Goal: Task Accomplishment & Management: Manage account settings

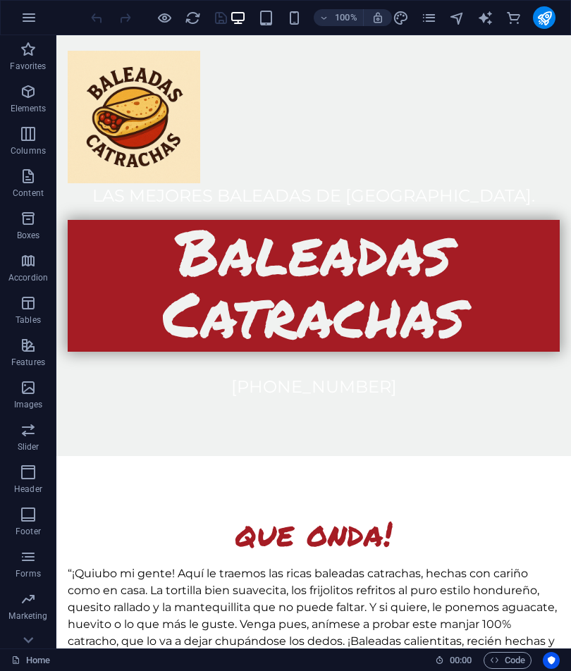
scroll to position [553, 0]
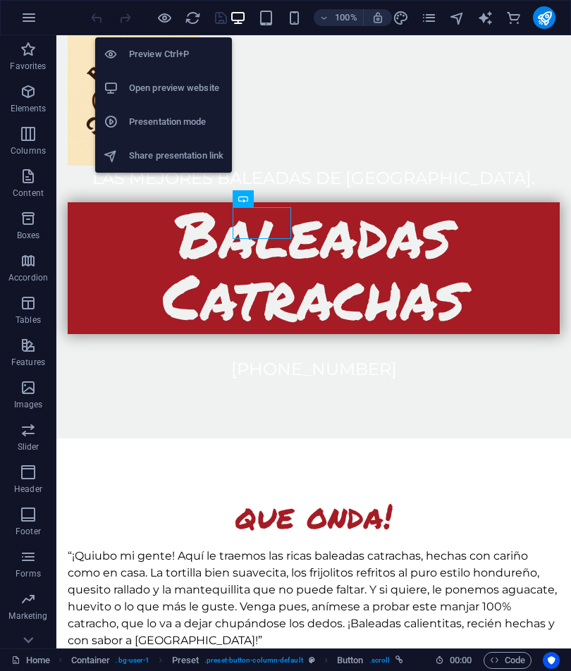
click at [195, 48] on h6 "Preview Ctrl+P" at bounding box center [176, 54] width 94 height 17
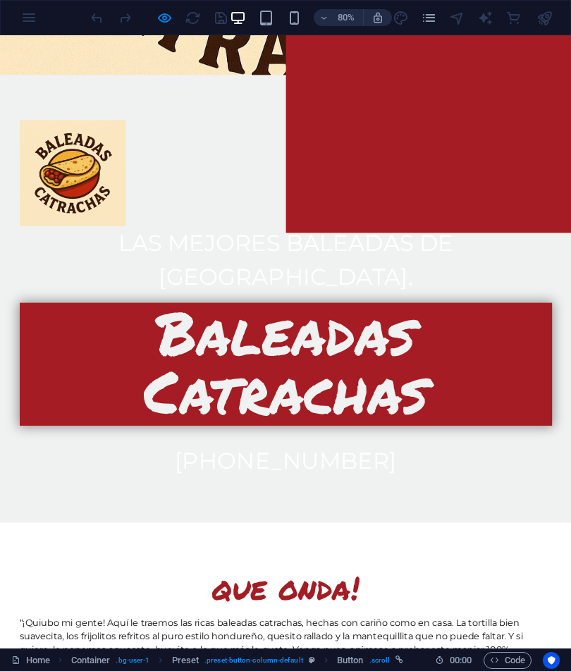
scroll to position [524, 0]
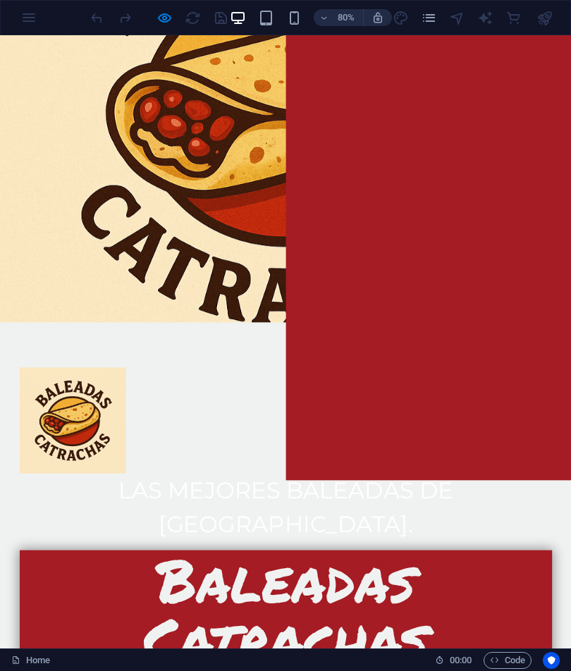
scroll to position [217, 0]
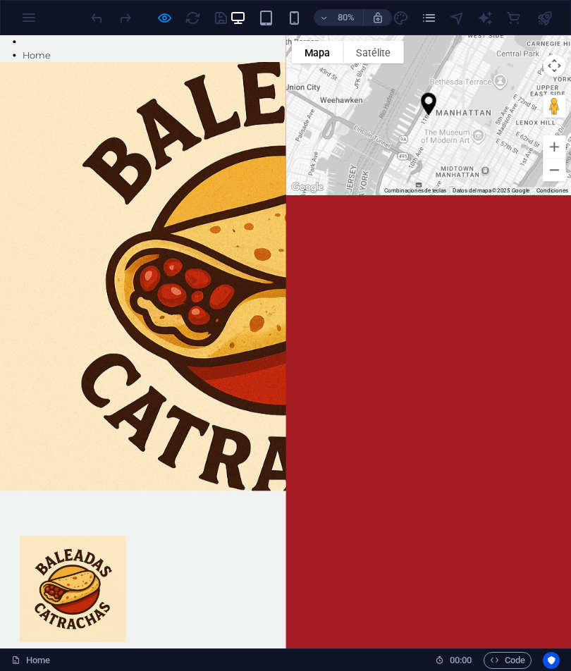
scroll to position [0, 0]
click at [34, 49] on li at bounding box center [371, 43] width 686 height 17
click at [49, 63] on link "Home" at bounding box center [45, 60] width 35 height 13
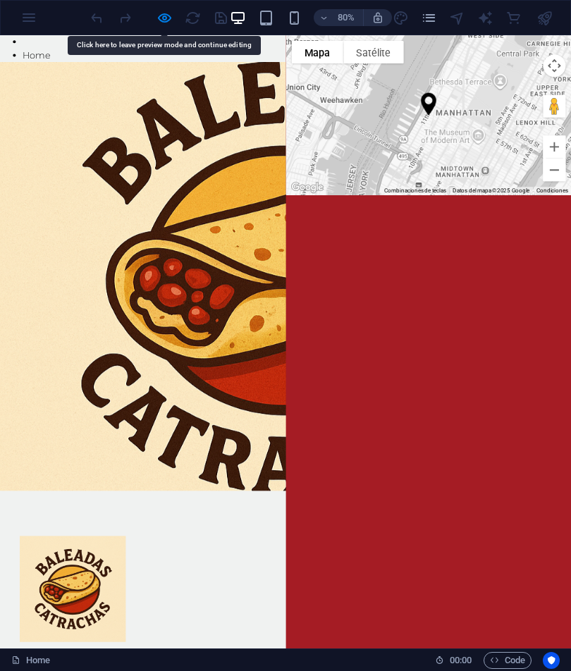
click at [45, 64] on link "Home" at bounding box center [45, 60] width 35 height 13
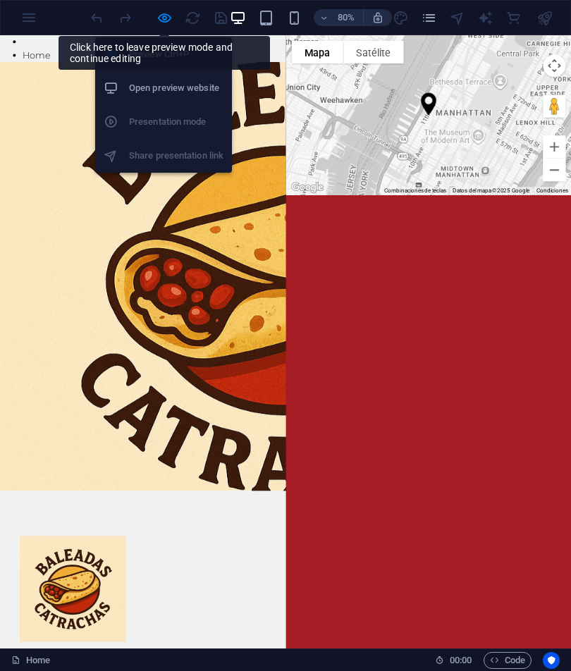
click at [173, 97] on li "Open preview website" at bounding box center [163, 88] width 137 height 34
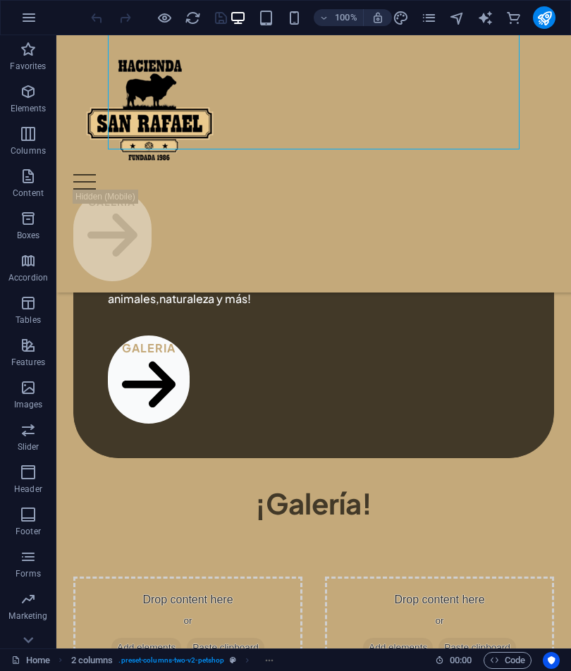
scroll to position [629, 0]
click at [175, 402] on icon at bounding box center [149, 409] width 54 height 15
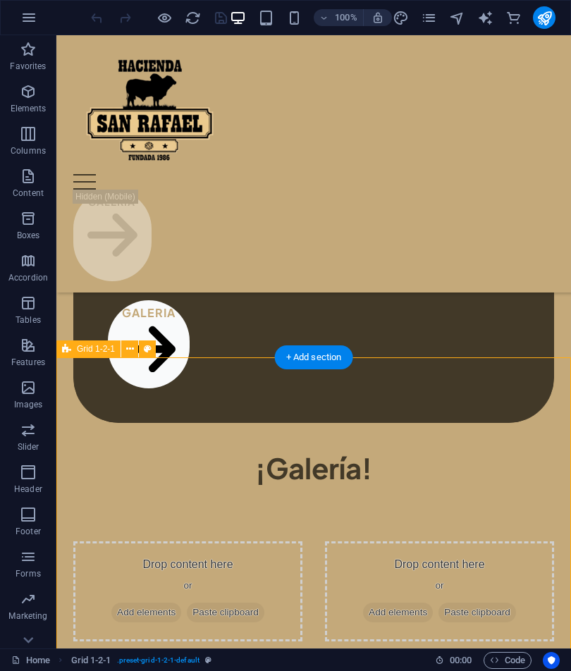
scroll to position [667, 0]
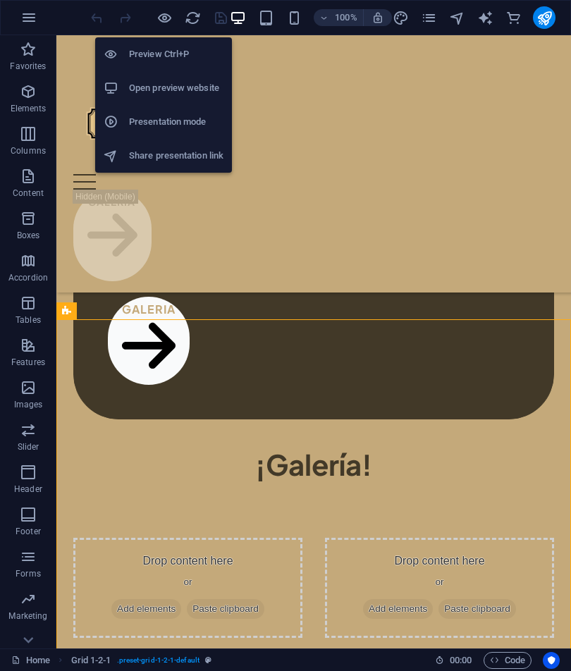
click at [202, 51] on h6 "Preview Ctrl+P" at bounding box center [176, 54] width 94 height 17
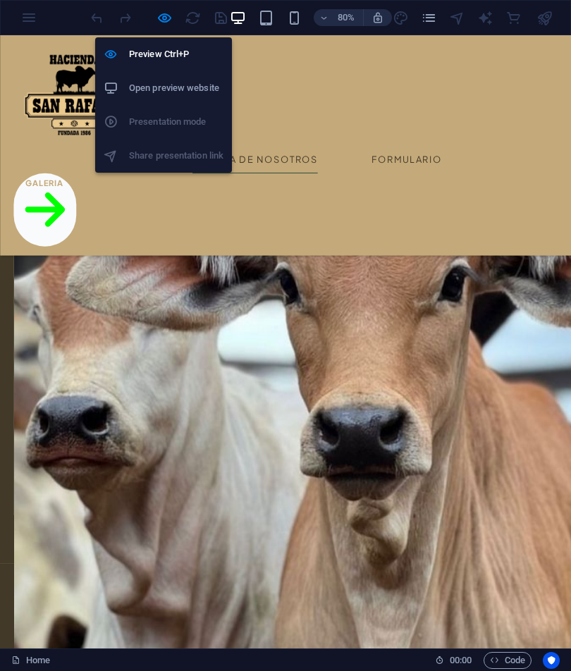
scroll to position [1556, 0]
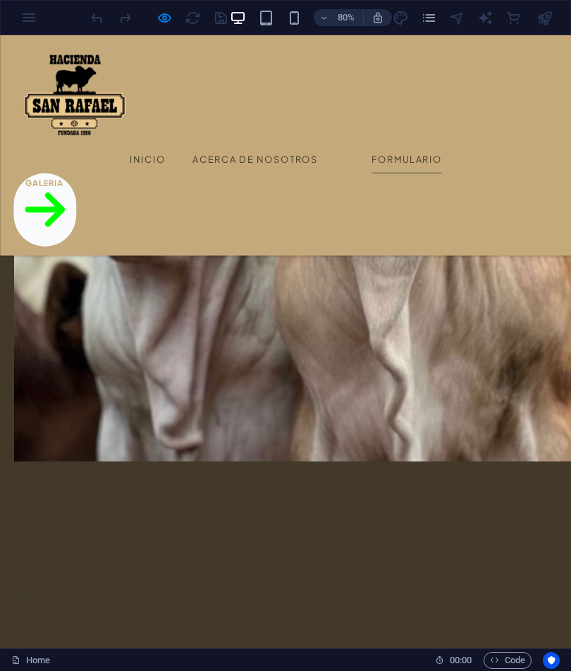
scroll to position [1992, 0]
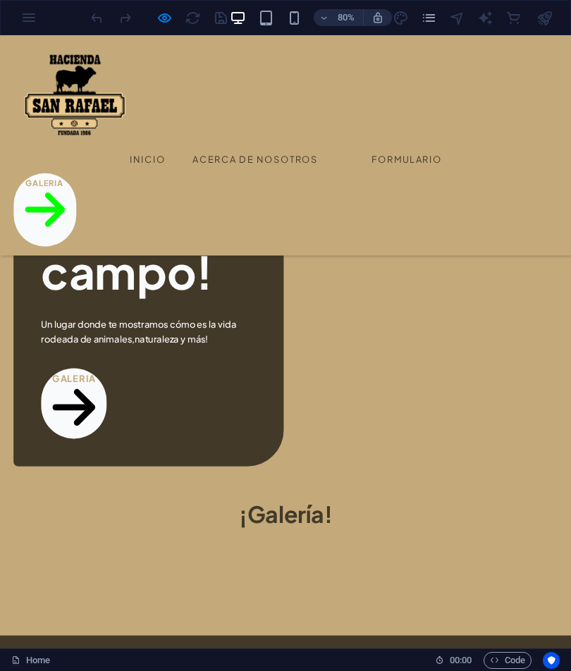
scroll to position [580, 0]
click at [95, 208] on link "Galeria" at bounding box center [56, 254] width 78 height 92
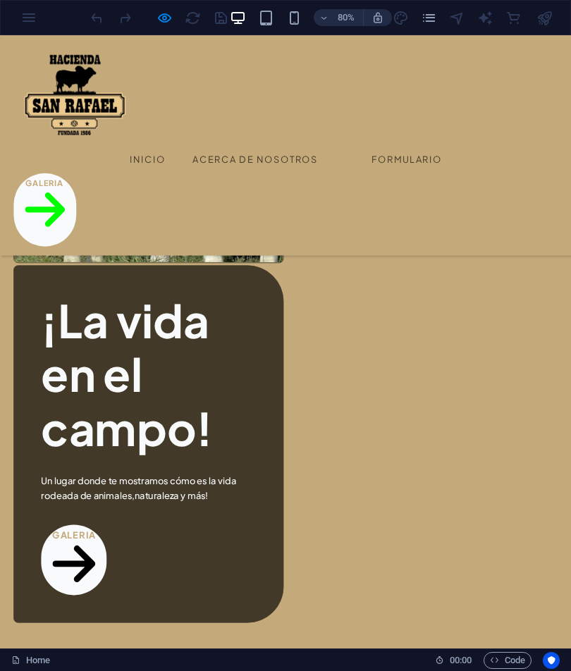
scroll to position [399, 0]
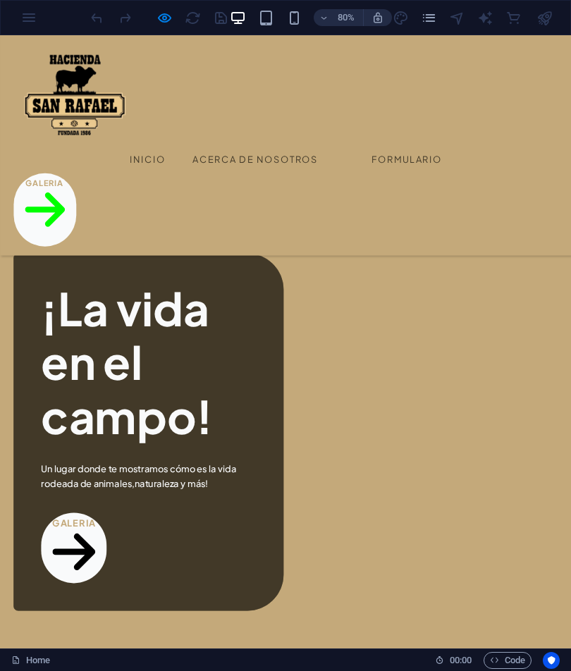
click at [133, 632] on link "galeria" at bounding box center [92, 676] width 82 height 88
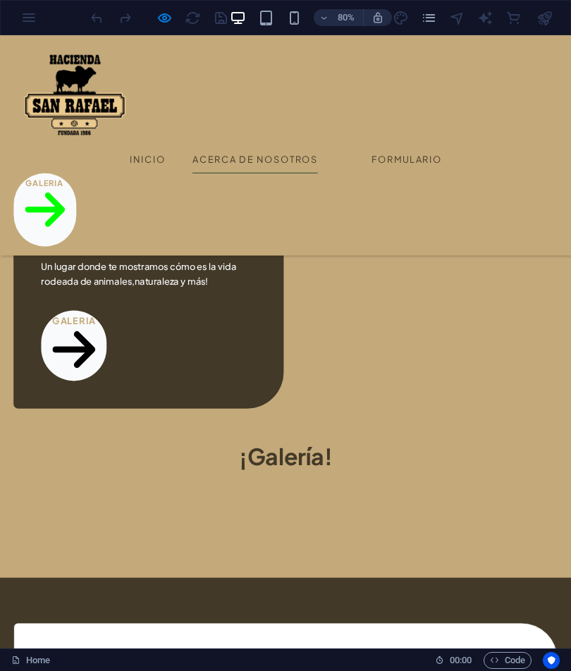
scroll to position [665, 0]
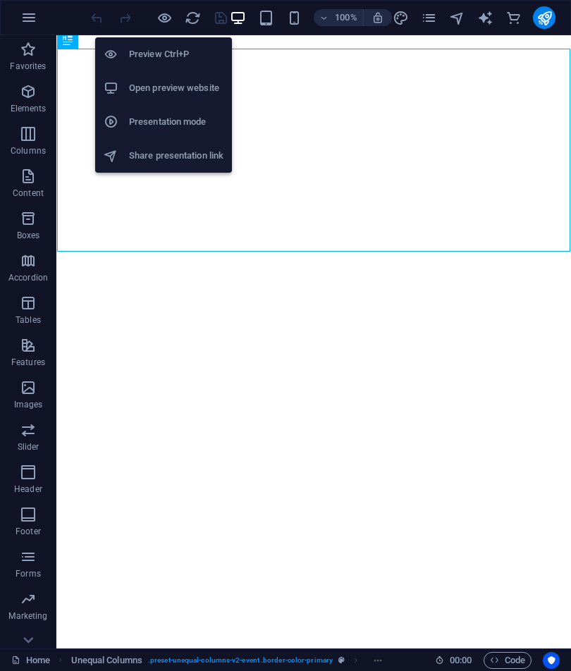
click at [199, 59] on h6 "Preview Ctrl+P" at bounding box center [176, 54] width 94 height 17
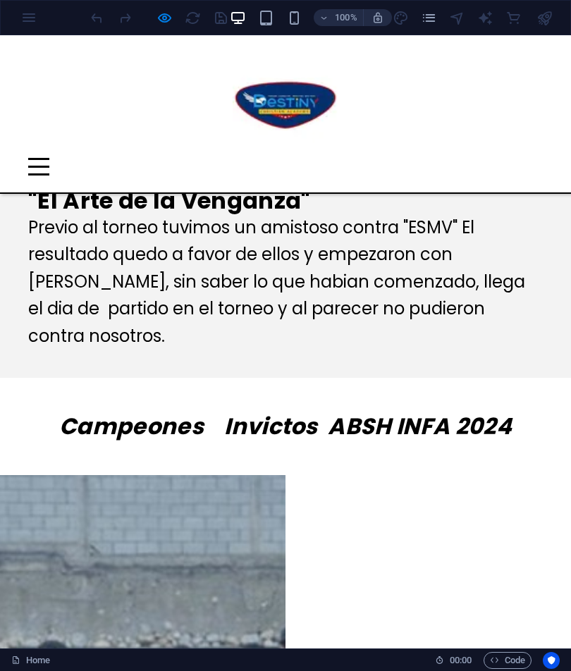
scroll to position [2945, 0]
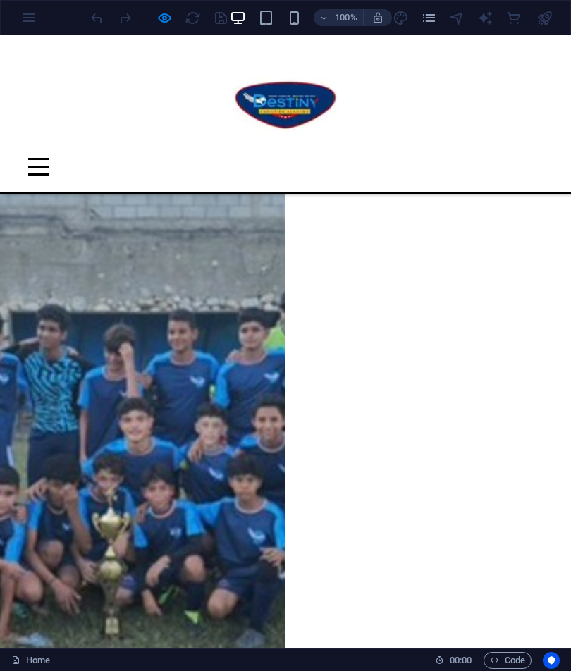
scroll to position [3279, 0]
click at [49, 158] on button "Menu" at bounding box center [38, 159] width 21 height 2
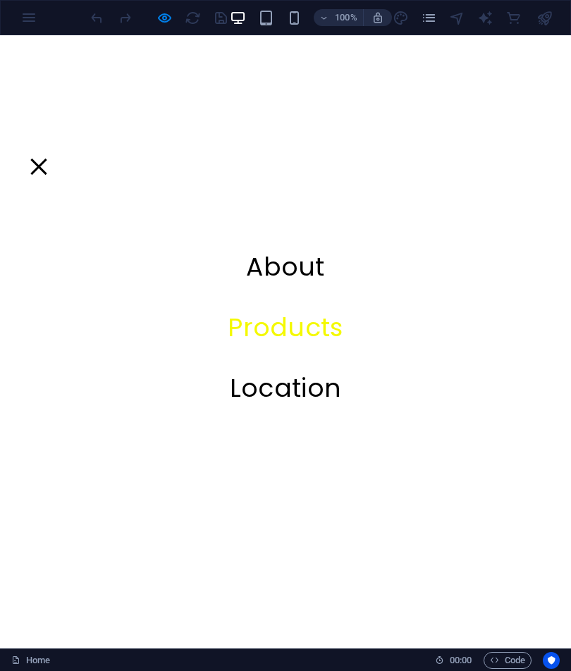
click at [47, 159] on button "Menu" at bounding box center [38, 167] width 16 height 16
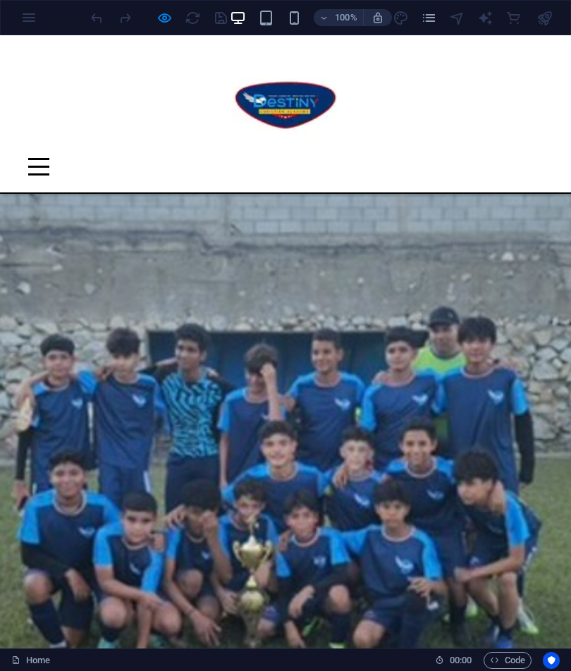
scroll to position [3208, 0]
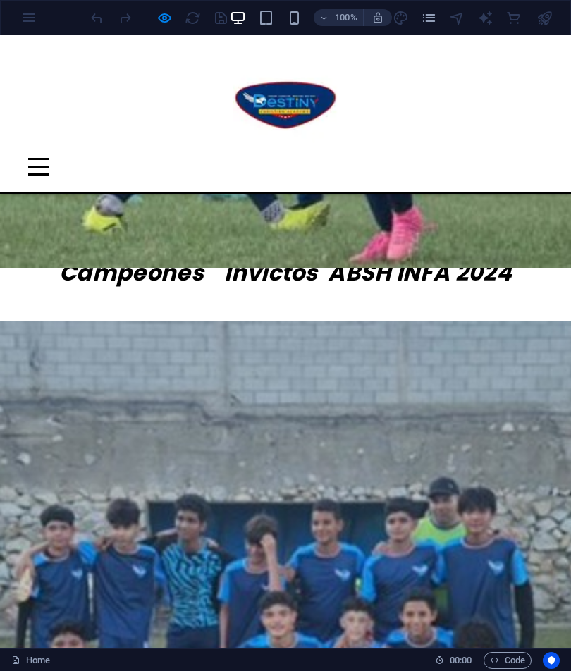
scroll to position [3086, 0]
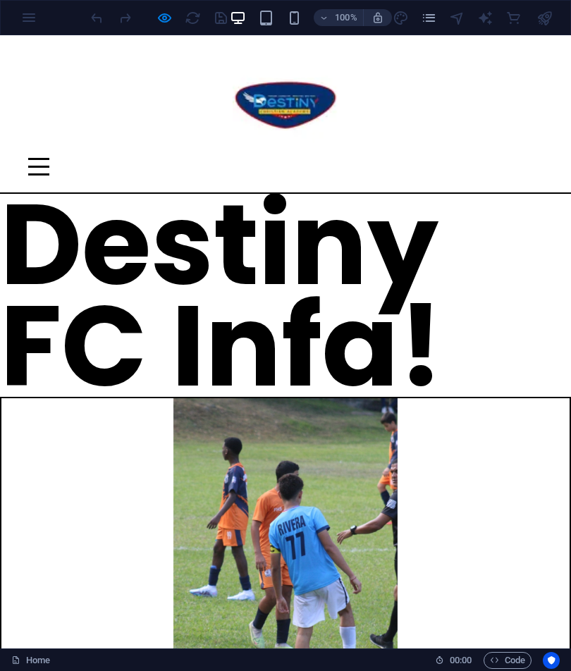
scroll to position [0, 0]
click at [536, 105] on header "Menu About Products Location" at bounding box center [285, 113] width 571 height 157
click at [535, 104] on header "Menu About Products Location" at bounding box center [285, 113] width 571 height 157
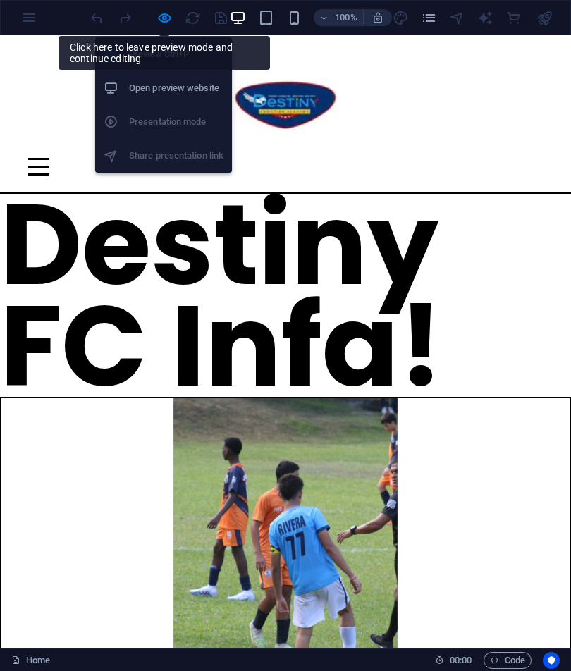
click at [163, 93] on h6 "Open preview website" at bounding box center [176, 88] width 94 height 17
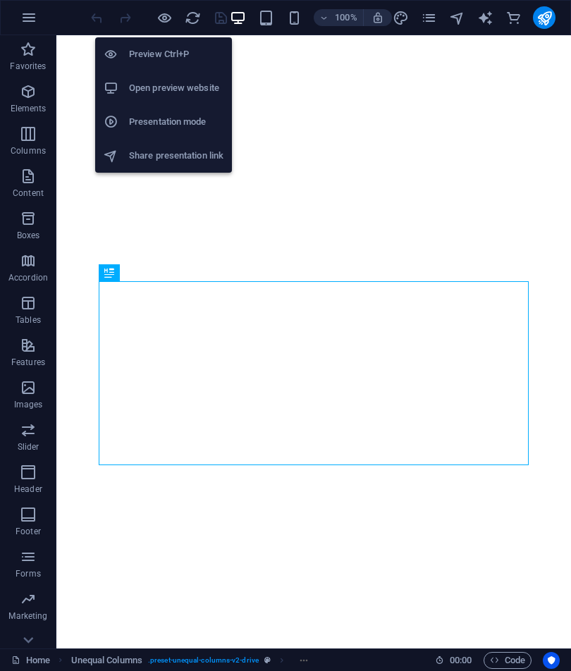
click at [191, 49] on h6 "Preview Ctrl+P" at bounding box center [176, 54] width 94 height 17
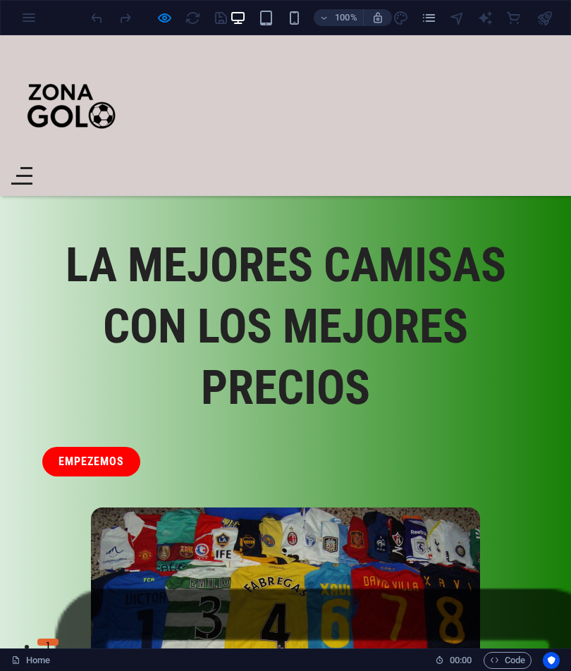
scroll to position [659, 0]
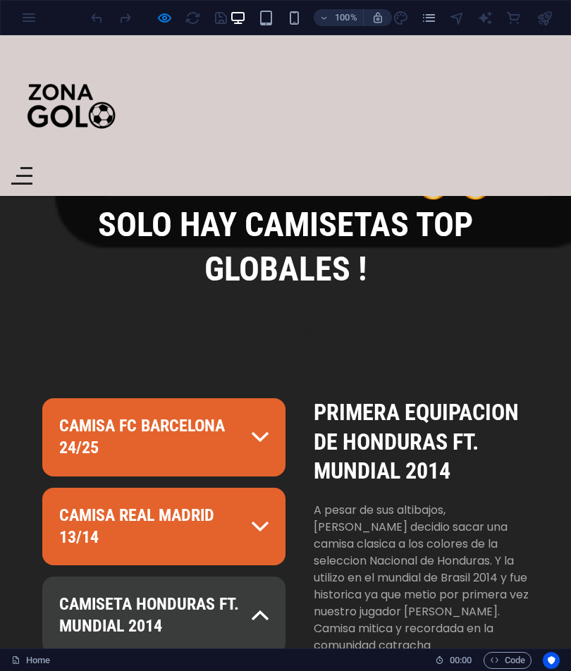
scroll to position [760, 0]
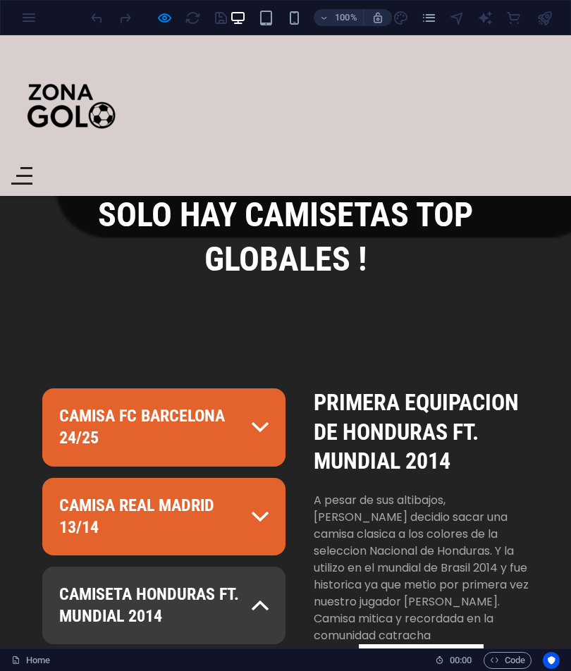
click at [190, 567] on link "CAMISETA HONDURAS FT. MUNDIAL 2014" at bounding box center [163, 606] width 243 height 78
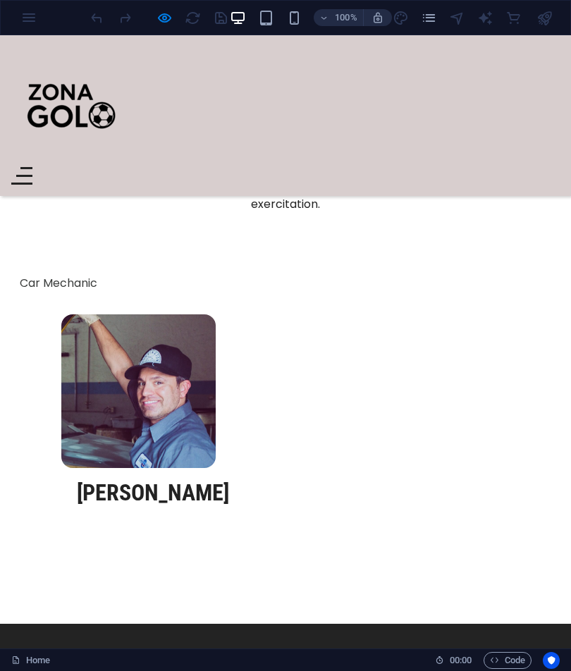
scroll to position [1492, 0]
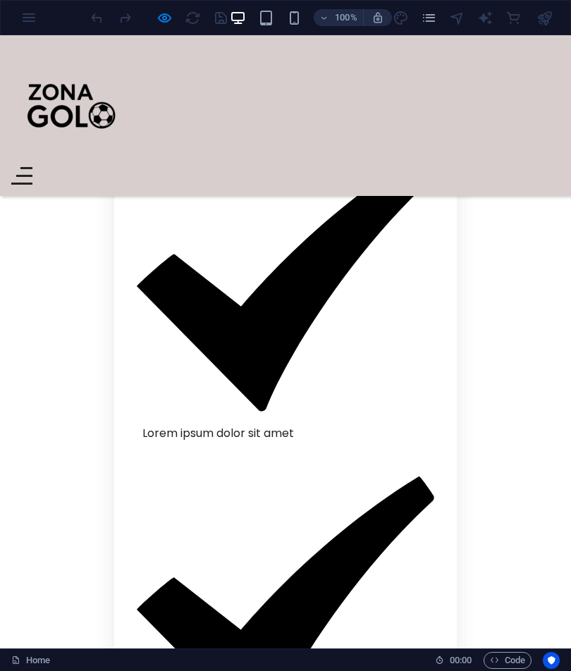
scroll to position [3293, 0]
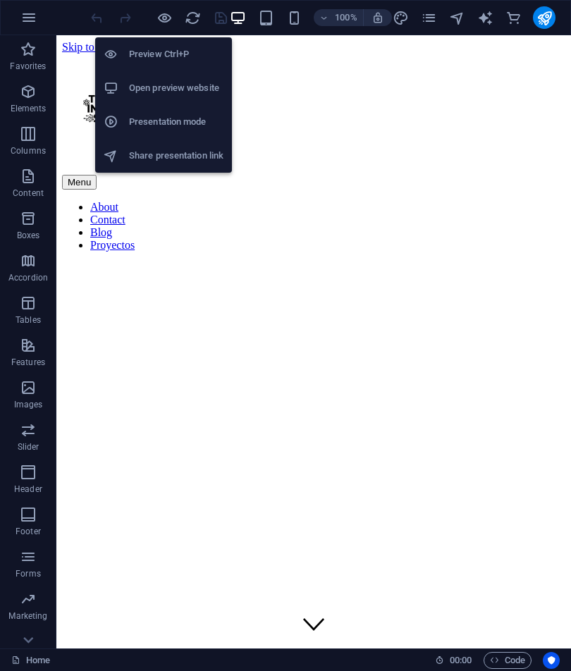
click at [194, 49] on h6 "Preview Ctrl+P" at bounding box center [176, 54] width 94 height 17
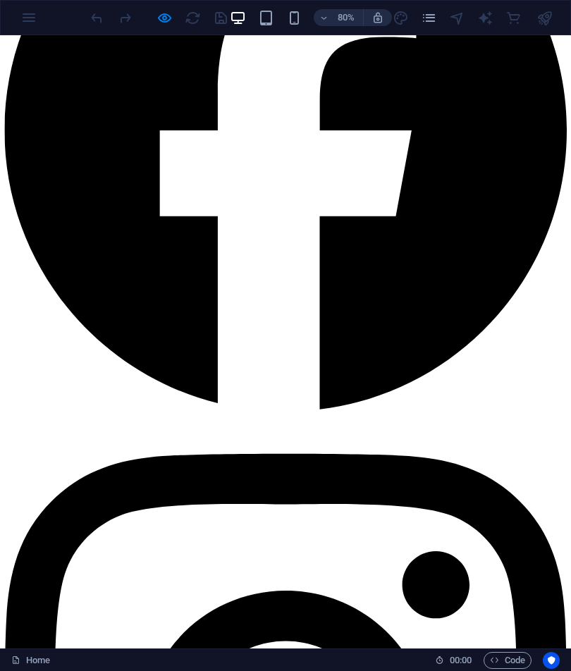
scroll to position [2348, 0]
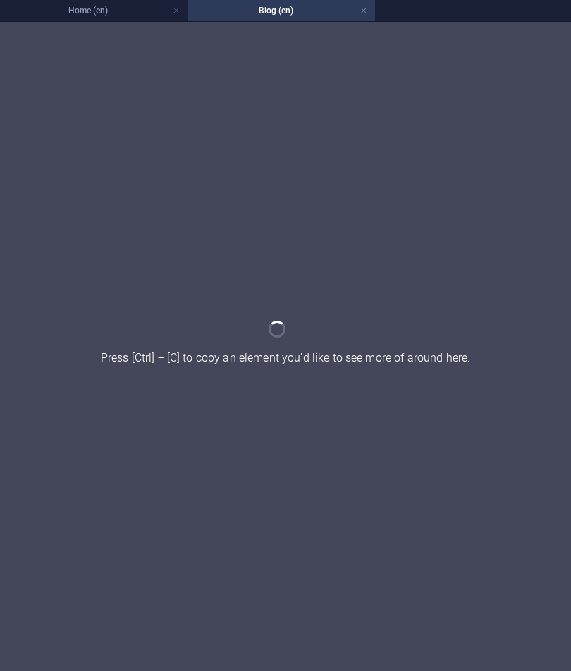
click at [407, 128] on div at bounding box center [285, 346] width 571 height 649
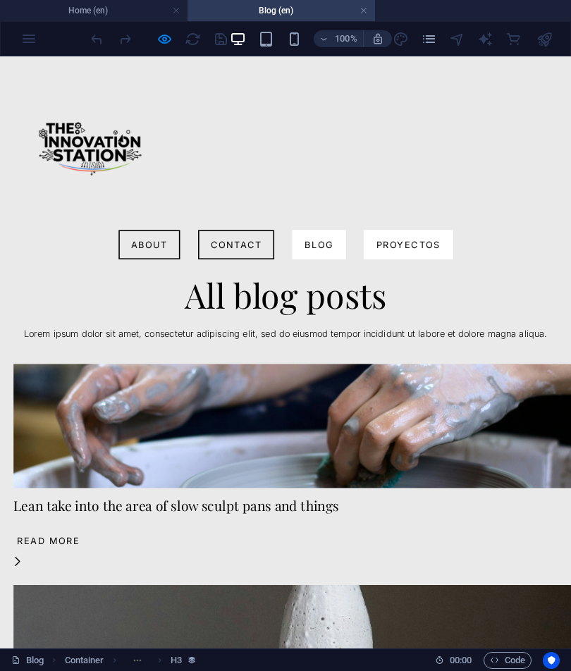
scroll to position [702, 0]
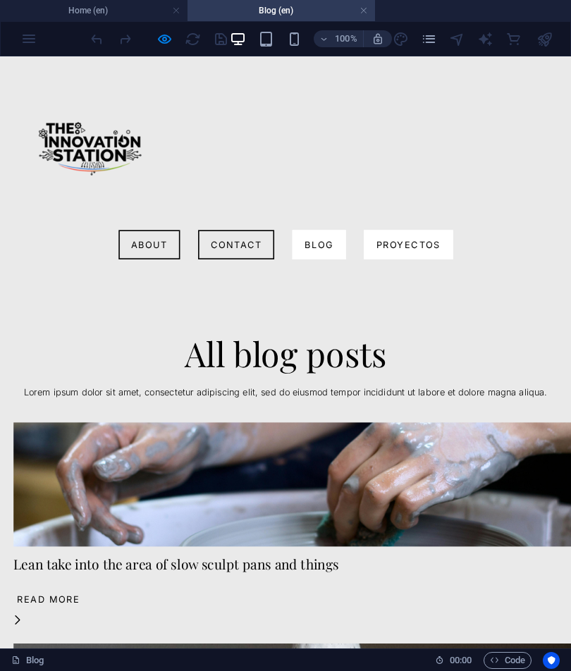
scroll to position [617, 0]
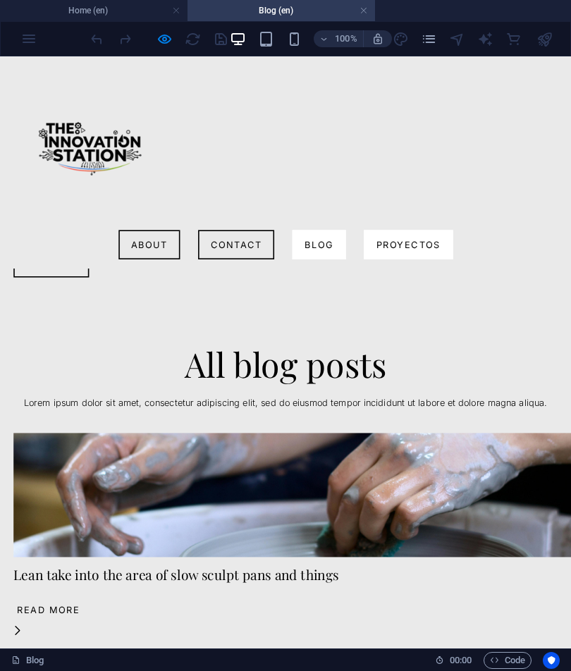
click at [371, 6] on h4 "Blog (en)" at bounding box center [280, 11] width 187 height 16
click at [361, 13] on link at bounding box center [363, 10] width 8 height 13
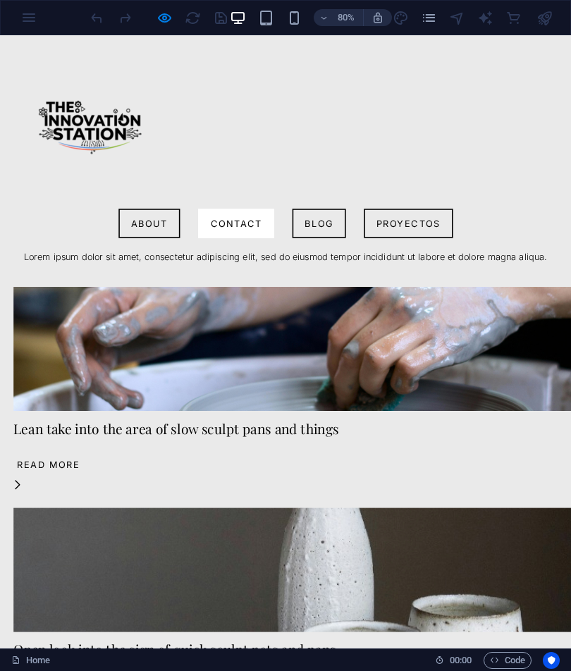
click at [566, 252] on link "Proyectos" at bounding box center [509, 270] width 111 height 37
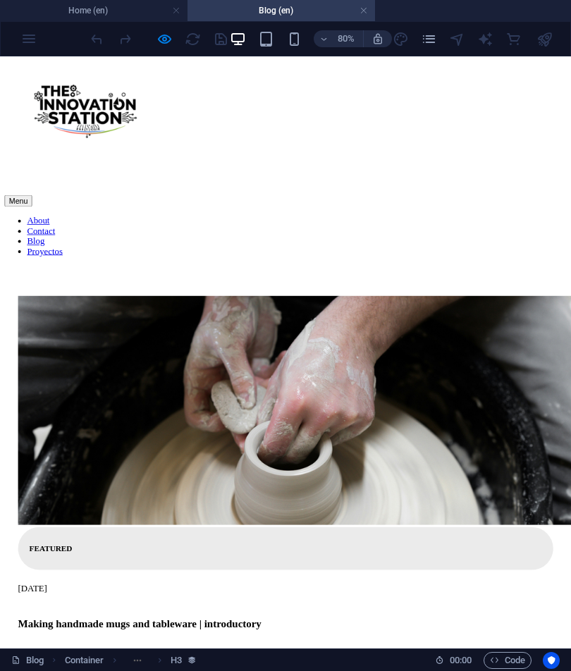
scroll to position [54, 0]
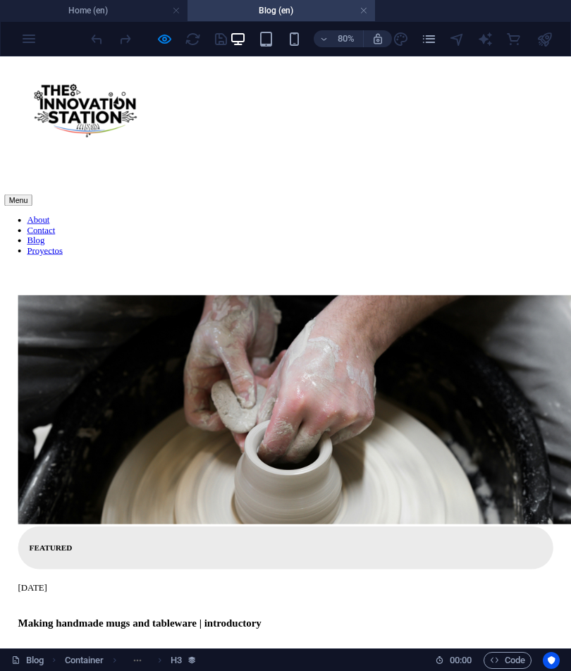
click at [514, 255] on nav "About Contact Blog Proyectos" at bounding box center [357, 280] width 702 height 51
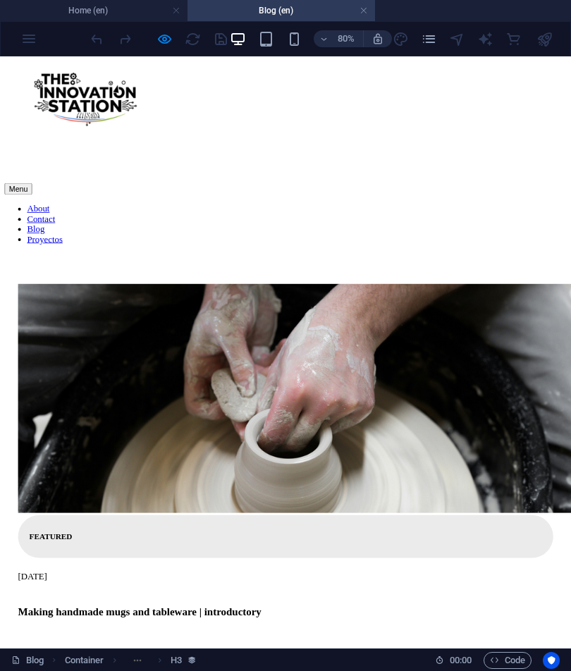
scroll to position [70, 0]
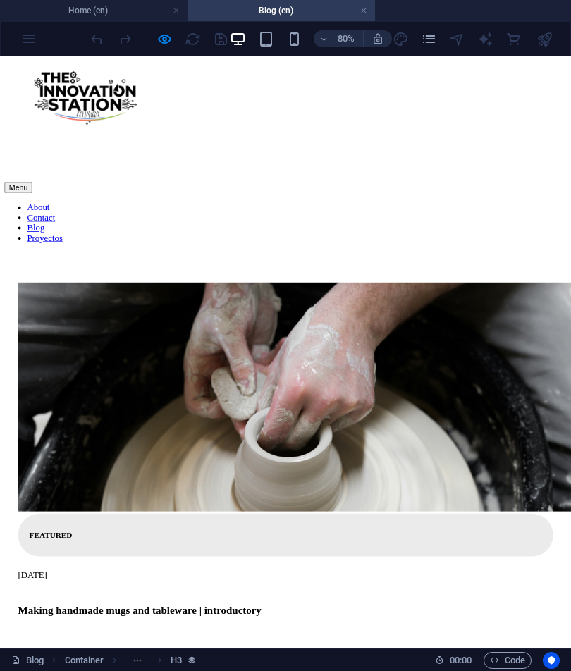
click at [356, 8] on h4 "Blog (en)" at bounding box center [280, 11] width 187 height 16
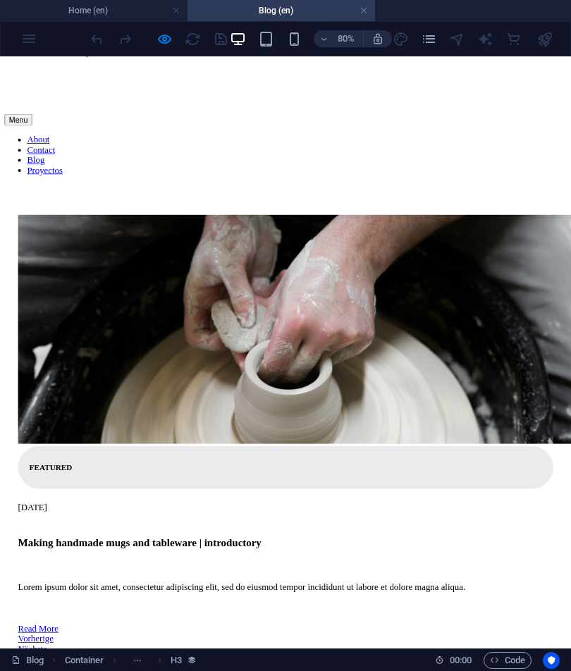
scroll to position [120, 0]
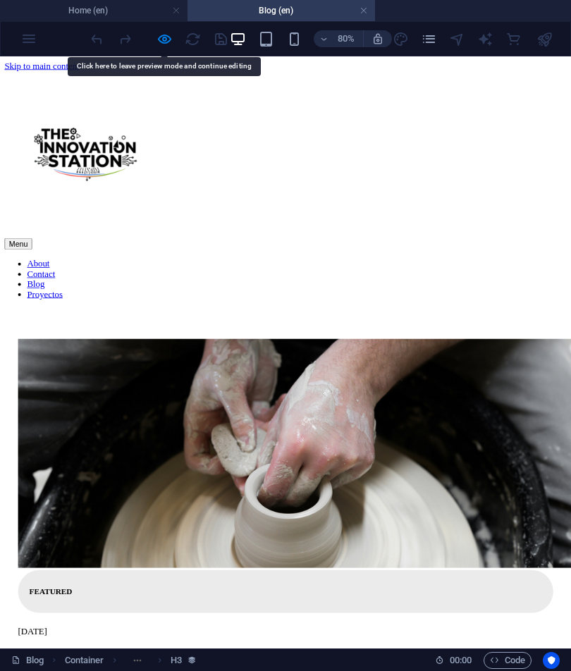
scroll to position [0, 0]
click at [360, 16] on h4 "Blog (en)" at bounding box center [280, 11] width 187 height 16
click at [360, 11] on link at bounding box center [363, 10] width 8 height 13
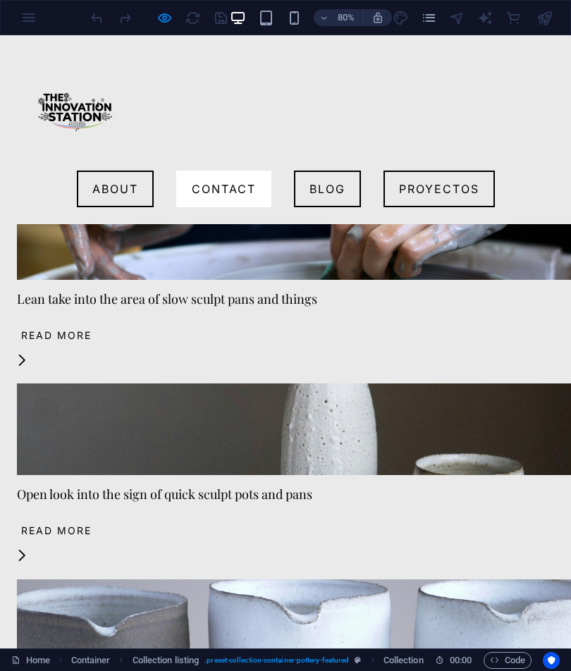
scroll to position [2288, 0]
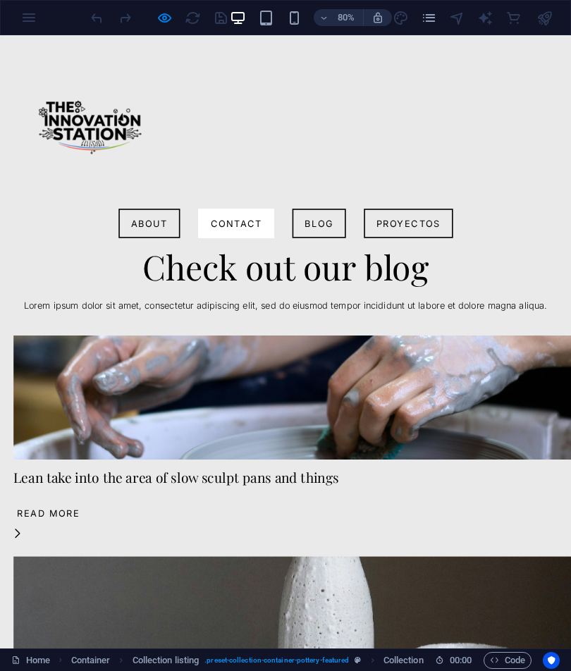
click at [566, 252] on link "Proyectos" at bounding box center [509, 270] width 111 height 37
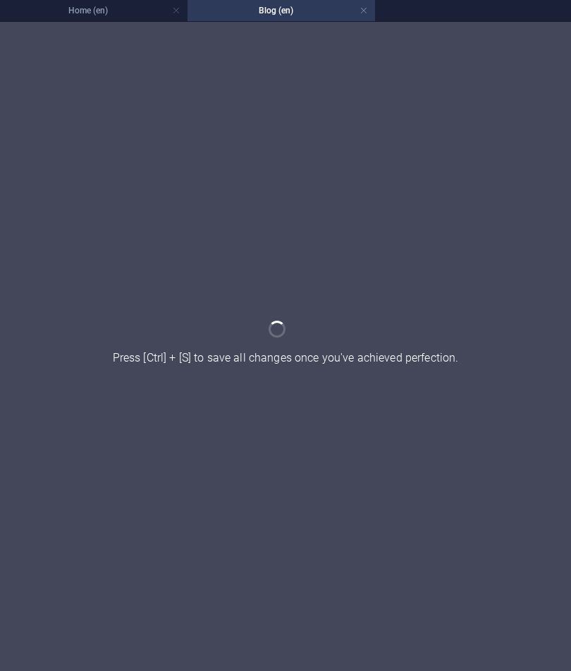
click at [340, 19] on li "Blog (en)" at bounding box center [280, 10] width 187 height 21
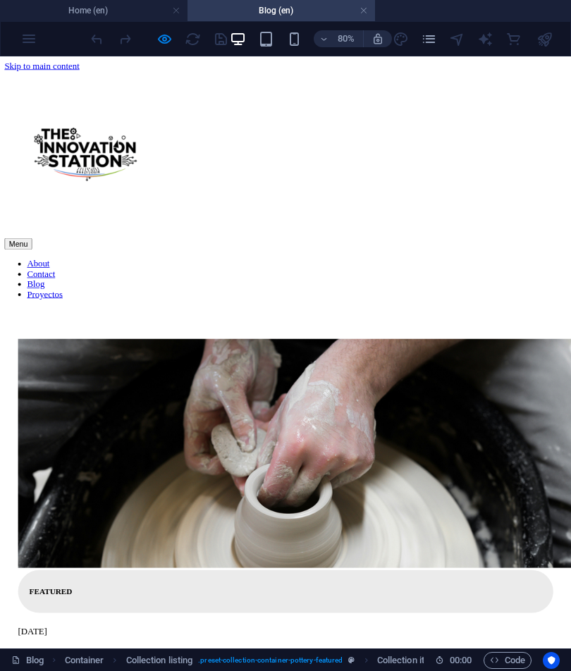
scroll to position [0, 0]
click at [366, 13] on link at bounding box center [363, 10] width 8 height 13
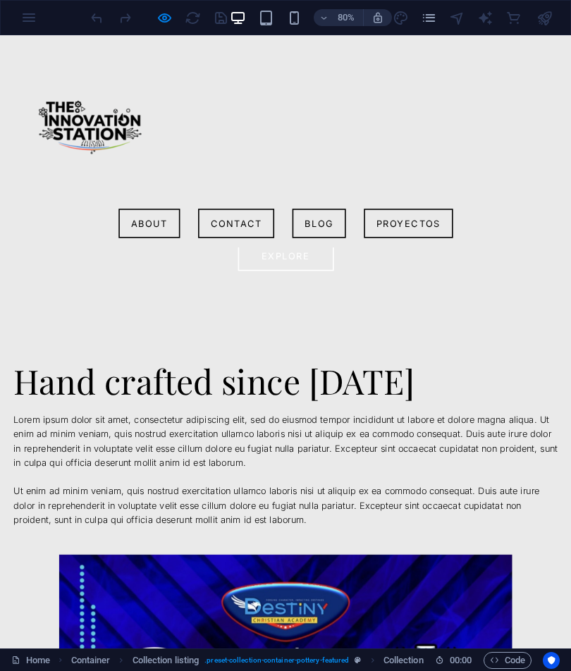
scroll to position [204, 0]
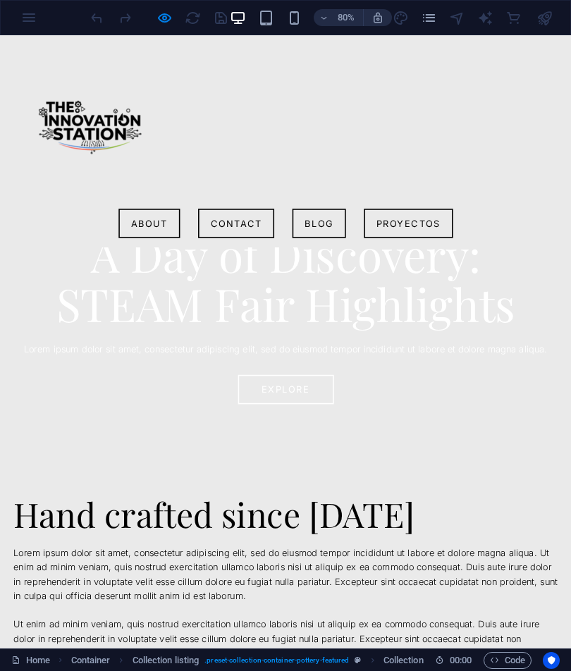
scroll to position [274, 0]
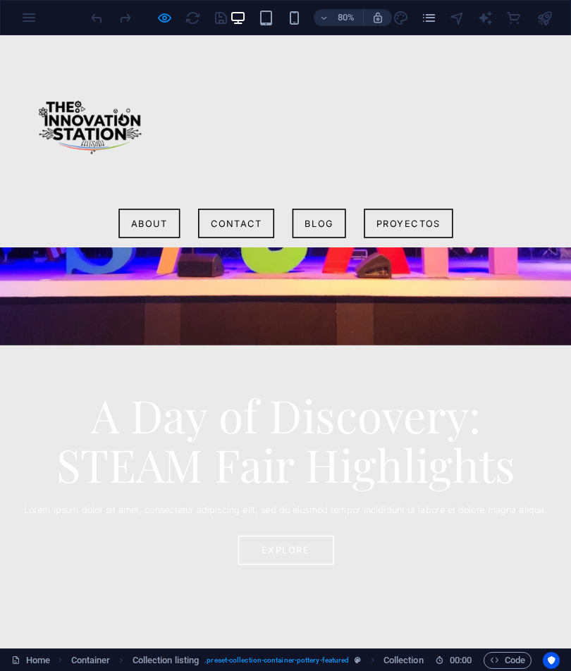
click at [104, 180] on img at bounding box center [114, 150] width 206 height 206
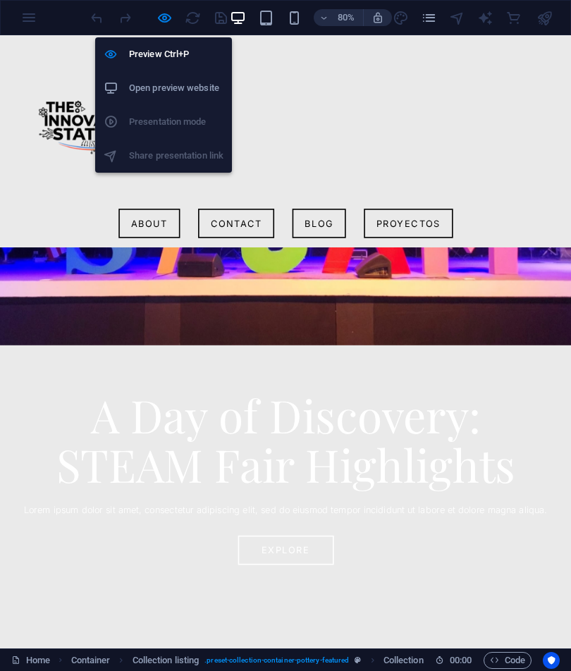
click at [180, 44] on li "Preview Ctrl+P" at bounding box center [163, 54] width 137 height 34
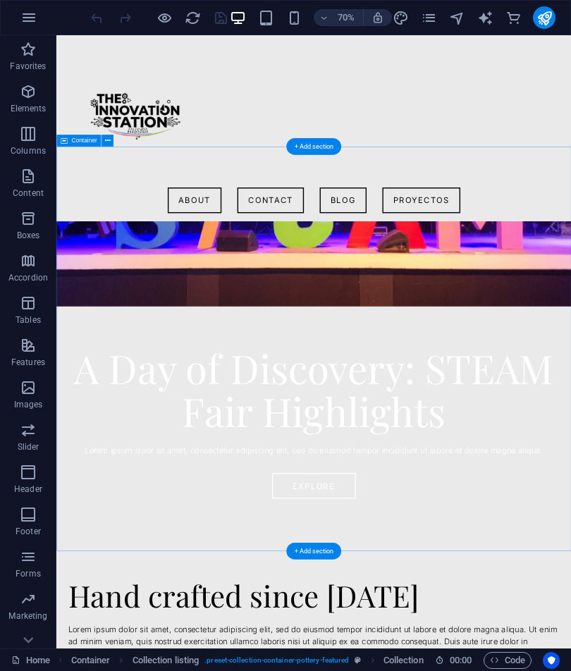
click at [228, 282] on div "Proyectos Sobresalientes Lorem ipsum dolor sit amet, consectetur adipiscing eli…" at bounding box center [423, 474] width 735 height 561
click at [151, 137] on div at bounding box center [424, 150] width 712 height 206
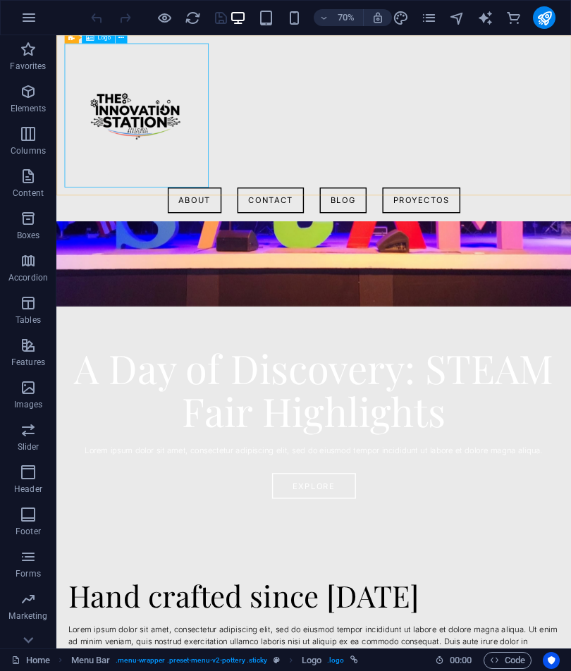
click at [123, 37] on icon at bounding box center [121, 37] width 6 height 11
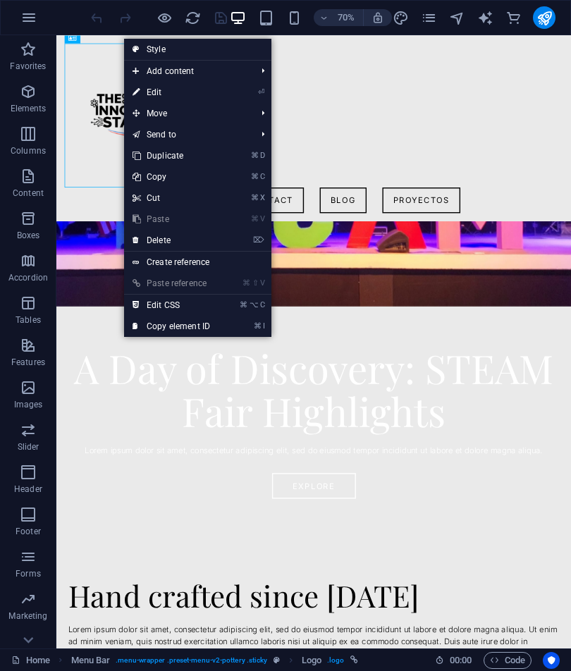
click at [259, 94] on icon "⏎" at bounding box center [261, 91] width 6 height 9
select select "px"
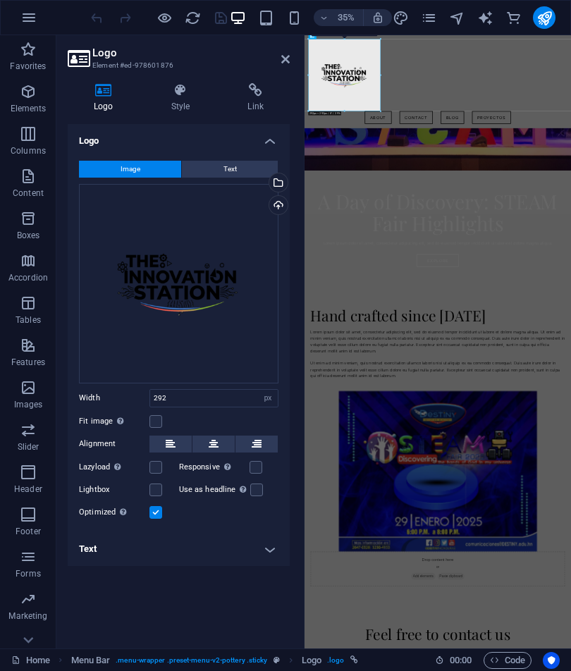
click at [283, 202] on div "Upload" at bounding box center [276, 206] width 21 height 21
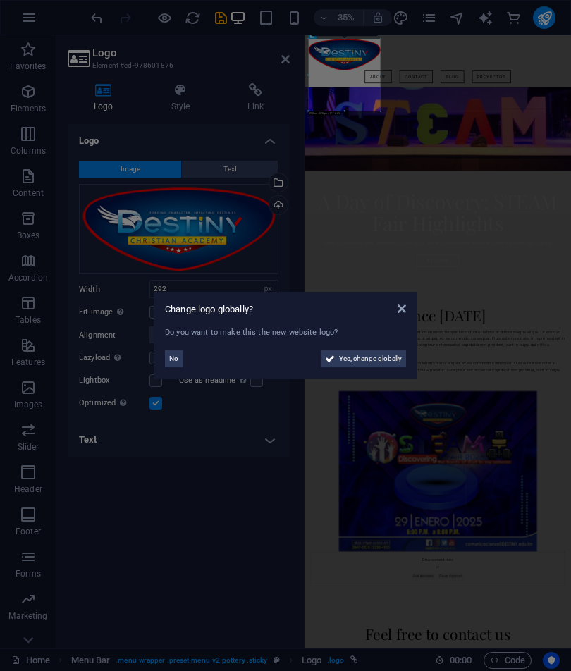
click at [383, 352] on span "Yes, change globally" at bounding box center [370, 358] width 63 height 17
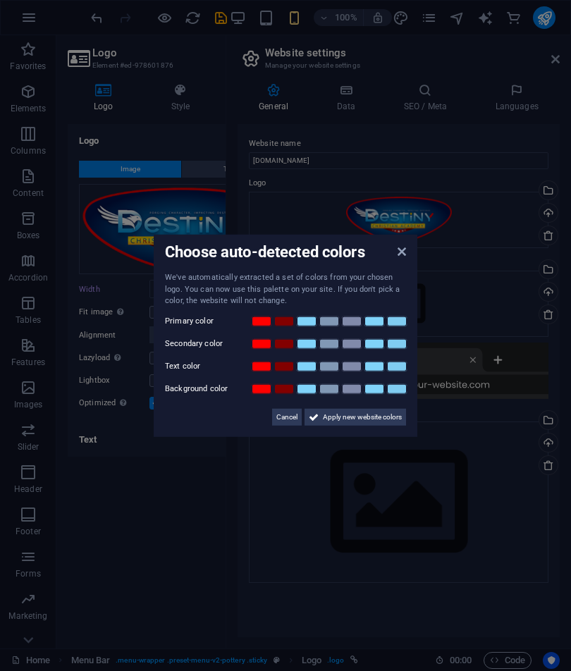
click at [389, 416] on span "Apply new website colors" at bounding box center [362, 416] width 79 height 17
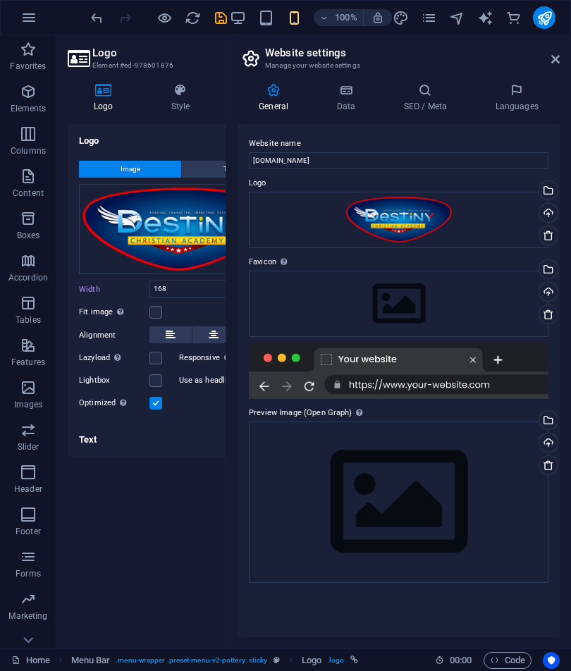
click at [552, 60] on icon at bounding box center [555, 59] width 8 height 11
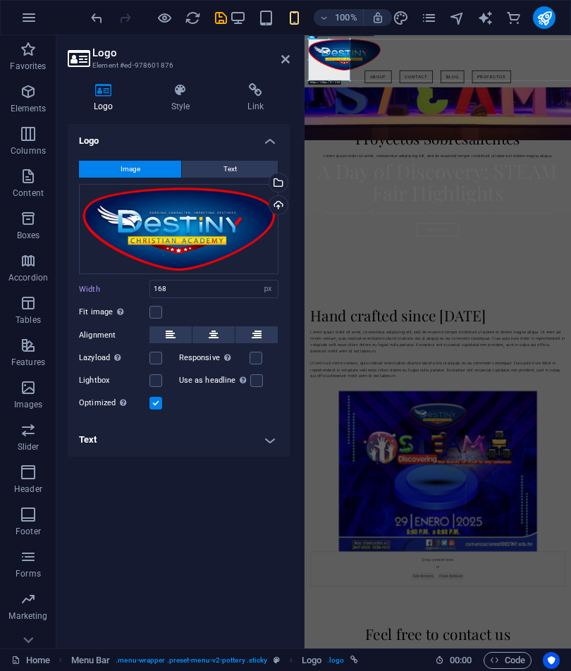
type input "292"
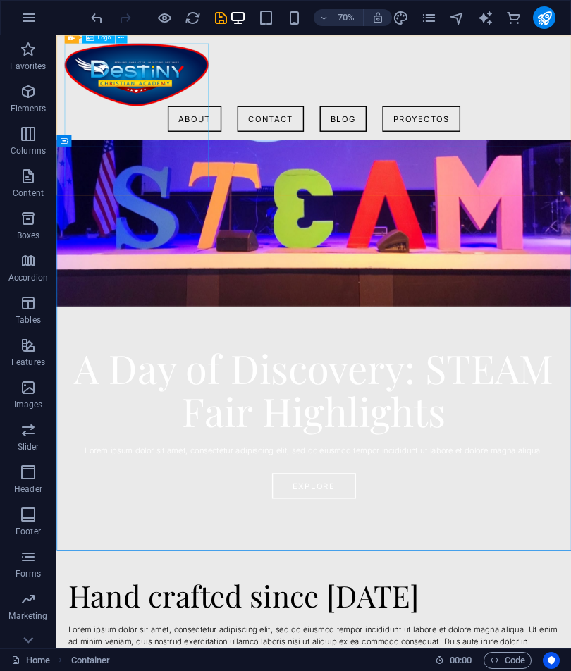
click at [157, 136] on div at bounding box center [424, 91] width 712 height 89
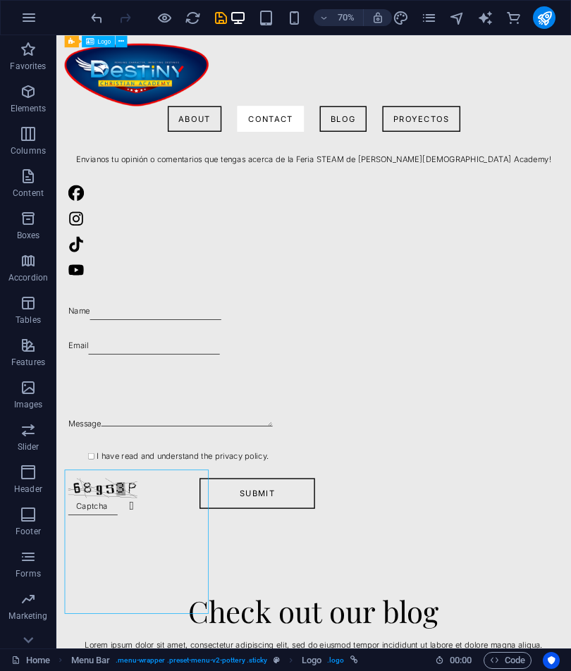
scroll to position [1804, 0]
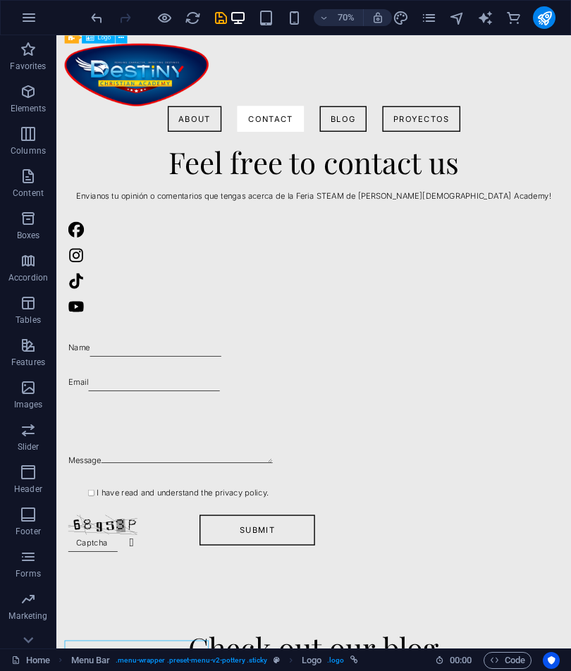
click at [190, 136] on div at bounding box center [424, 91] width 712 height 89
click at [181, 136] on div at bounding box center [424, 91] width 712 height 89
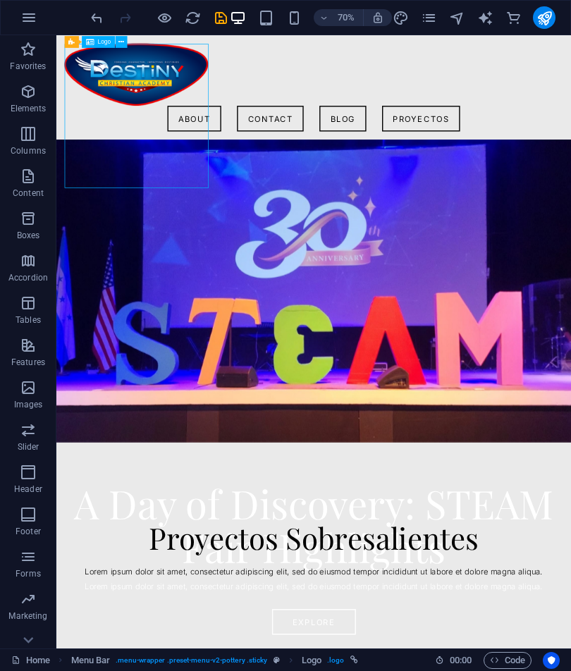
scroll to position [0, 0]
click at [125, 46] on button at bounding box center [121, 41] width 12 height 12
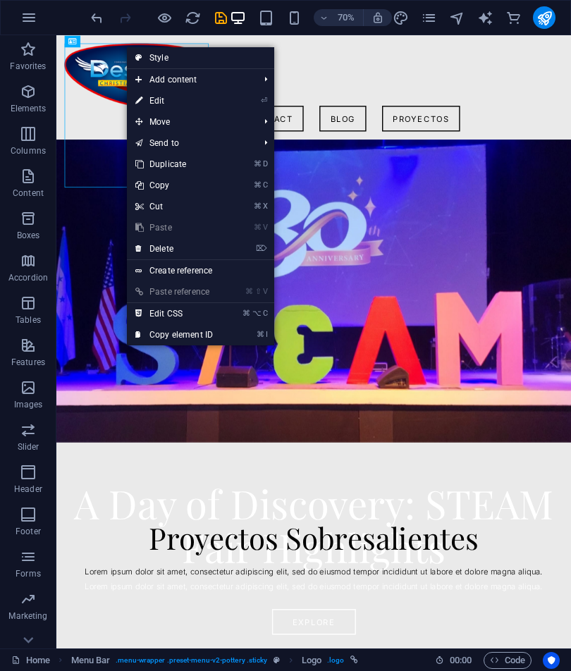
click at [144, 97] on link "⏎ Edit" at bounding box center [174, 100] width 94 height 21
select select "px"
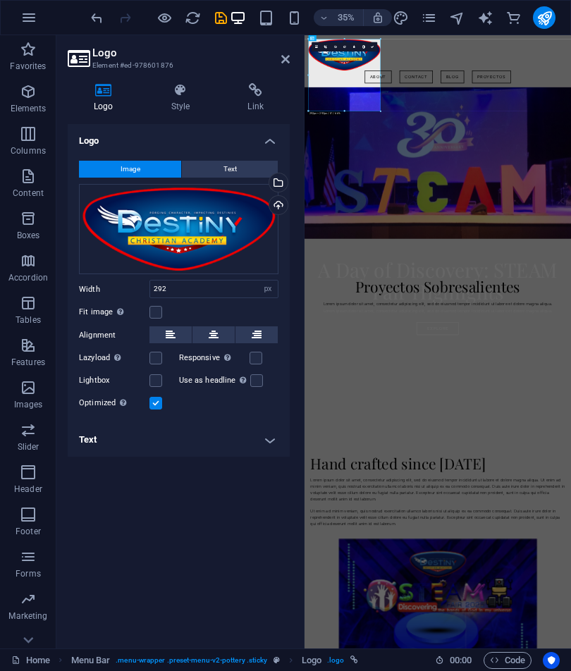
click at [280, 216] on div "Upload" at bounding box center [276, 206] width 21 height 21
click at [283, 216] on div "Upload" at bounding box center [276, 206] width 21 height 21
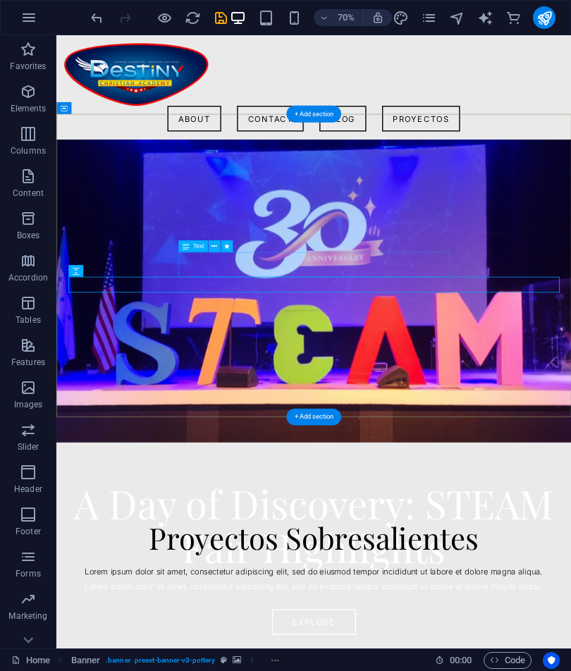
click at [570, 136] on nav "About Contact Blog Proyectos" at bounding box center [424, 154] width 712 height 37
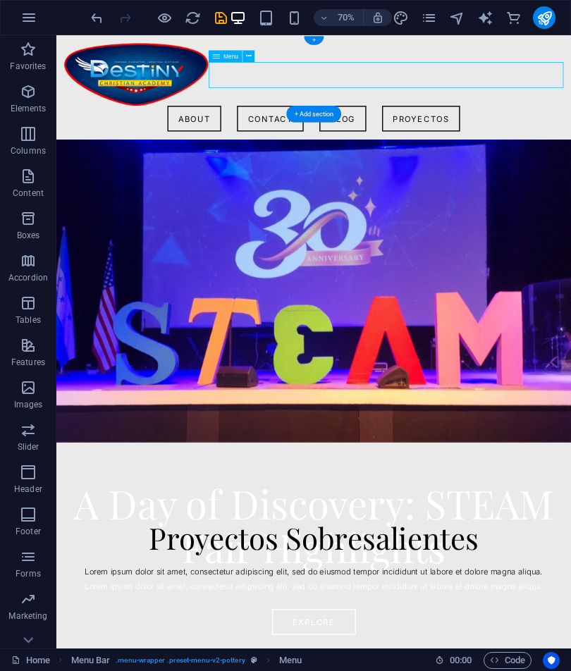
click at [570, 136] on nav "About Contact Blog Proyectos" at bounding box center [424, 154] width 712 height 37
